Goal: Task Accomplishment & Management: Manage account settings

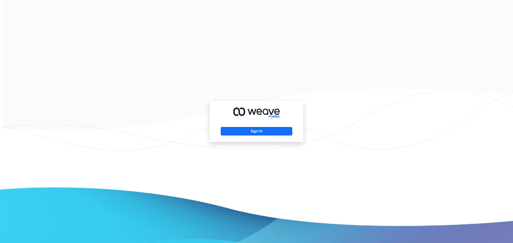
click at [305, 162] on div "Sign In" at bounding box center [256, 121] width 513 height 243
click at [265, 133] on button "Sign In" at bounding box center [255, 131] width 71 height 9
